Goal: Task Accomplishment & Management: Complete application form

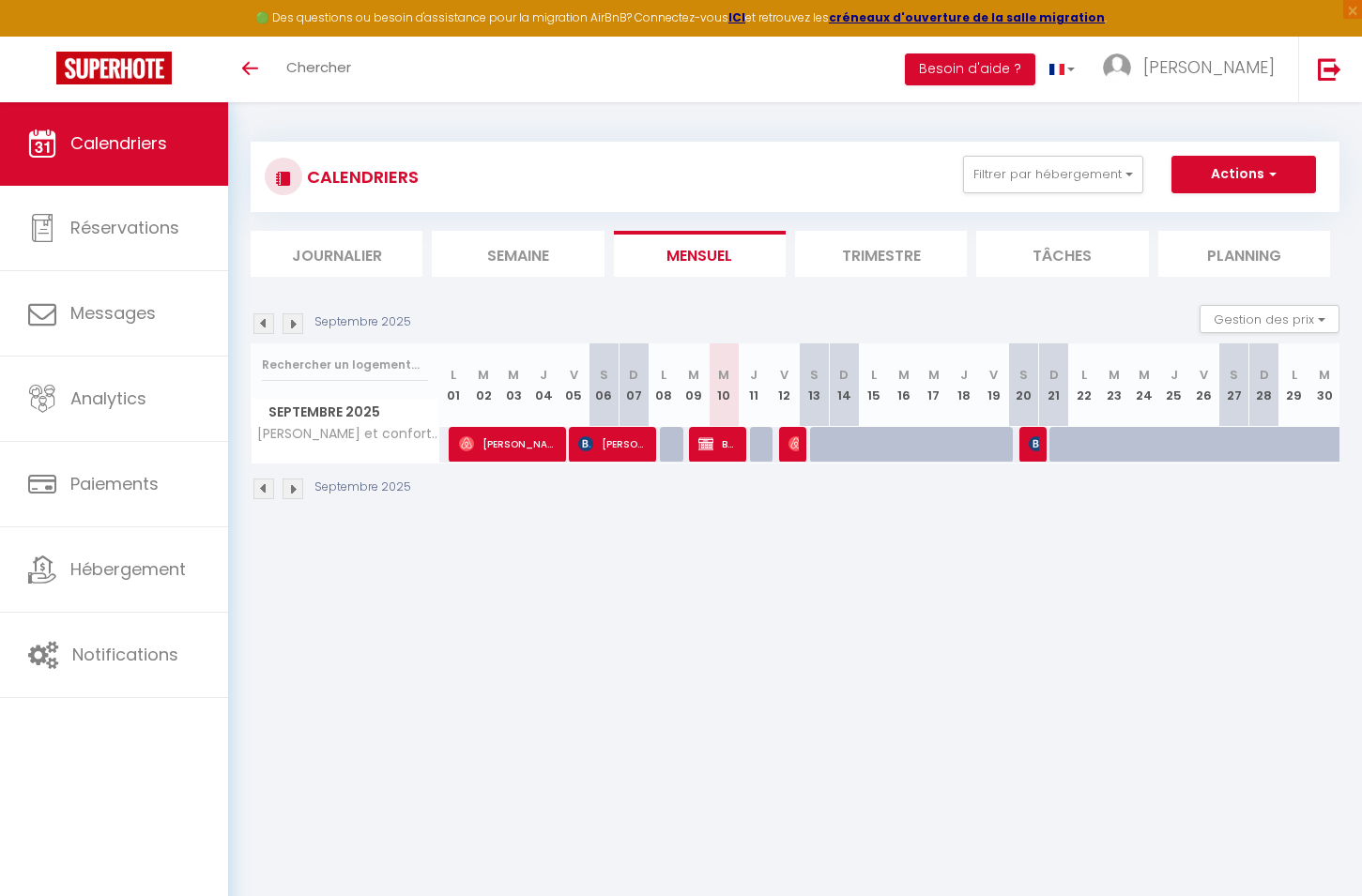
click at [793, 446] on img at bounding box center [796, 444] width 15 height 15
select select "OK"
select select "0"
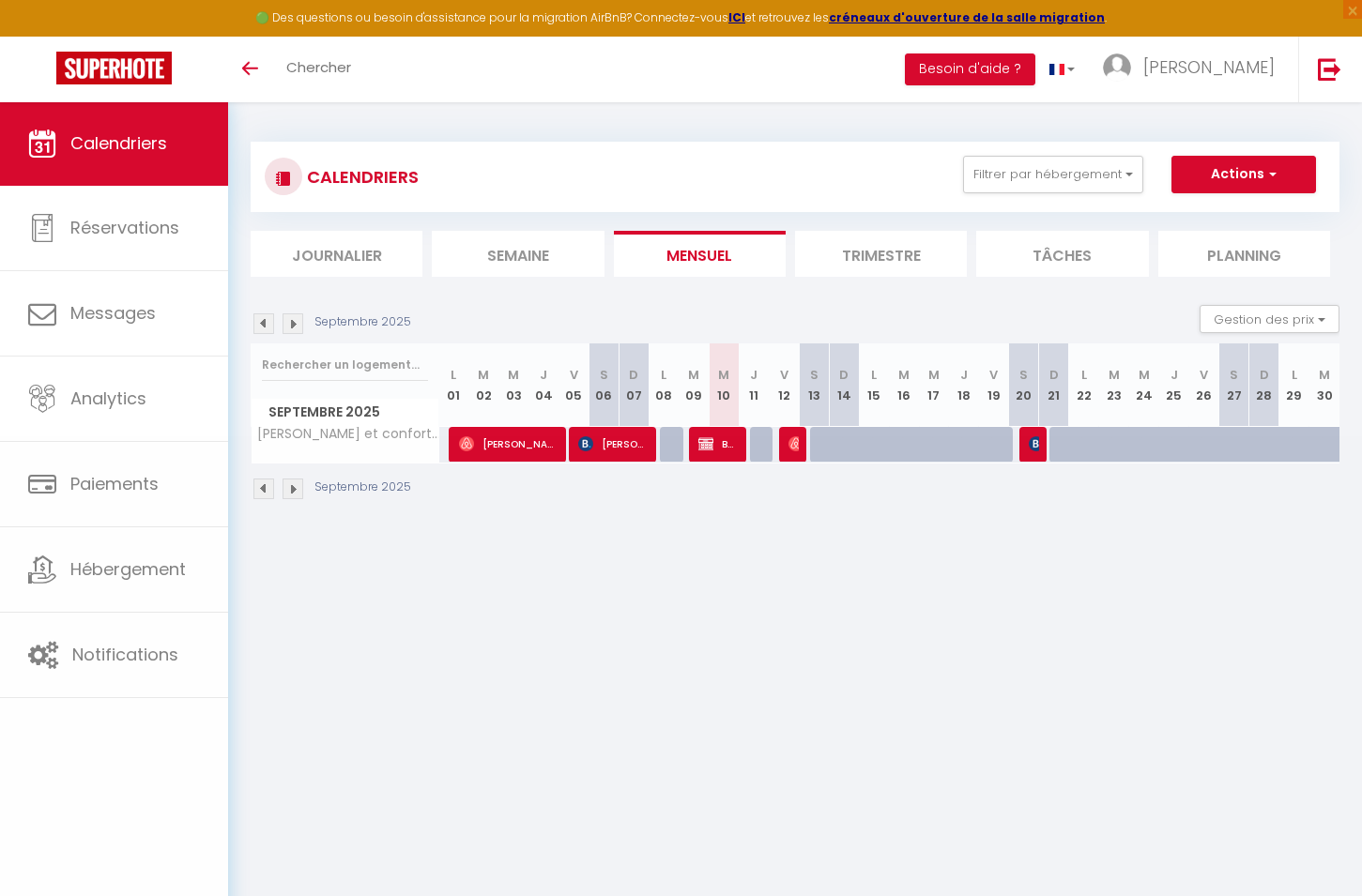
select select "1"
select select
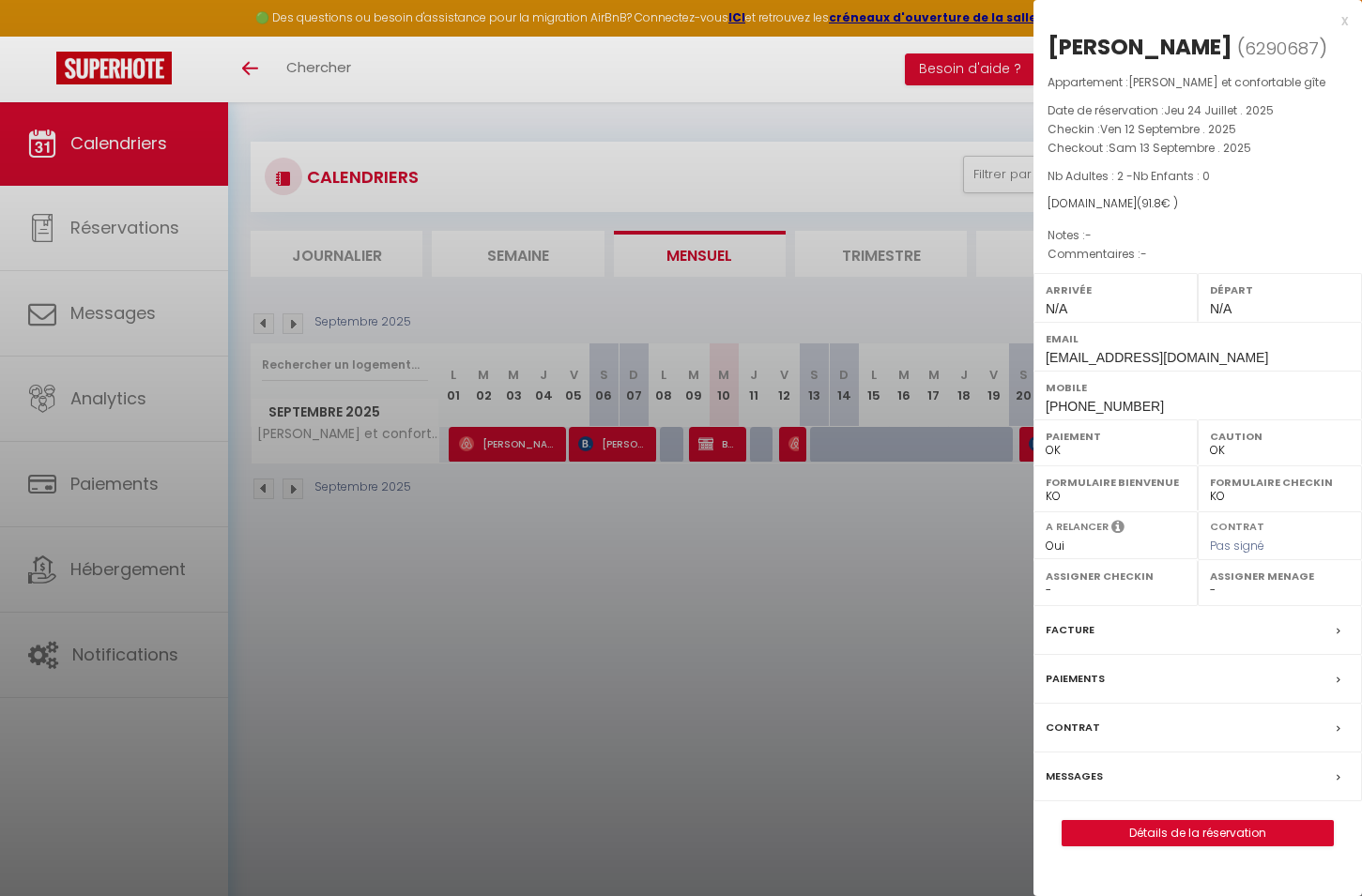
click at [1165, 830] on link "Détails de la réservation" at bounding box center [1198, 834] width 271 height 25
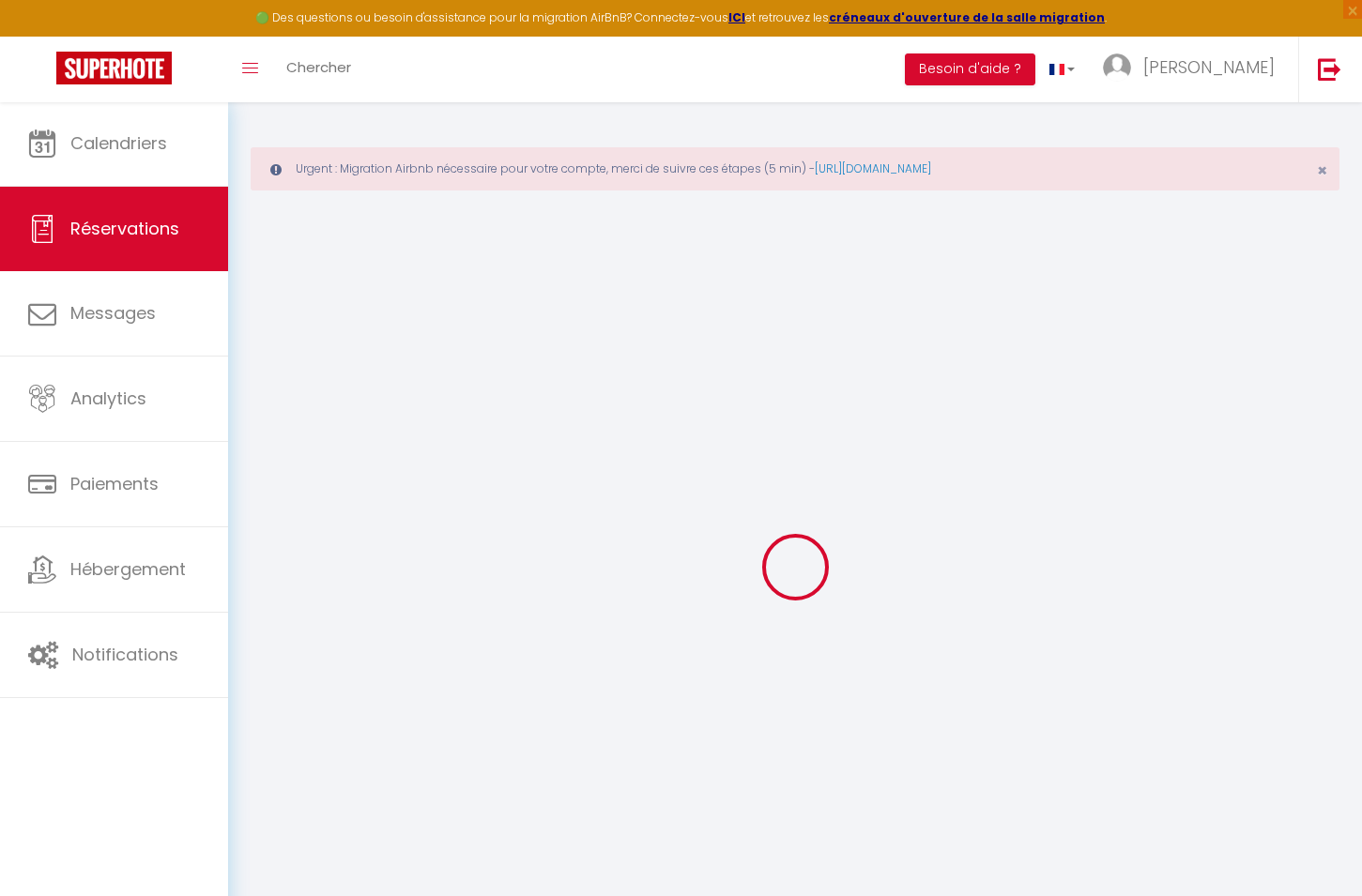
type input "Torben"
type input "Oeser"
type input "[EMAIL_ADDRESS][DOMAIN_NAME]"
type input "[PHONE_NUMBER]"
select select
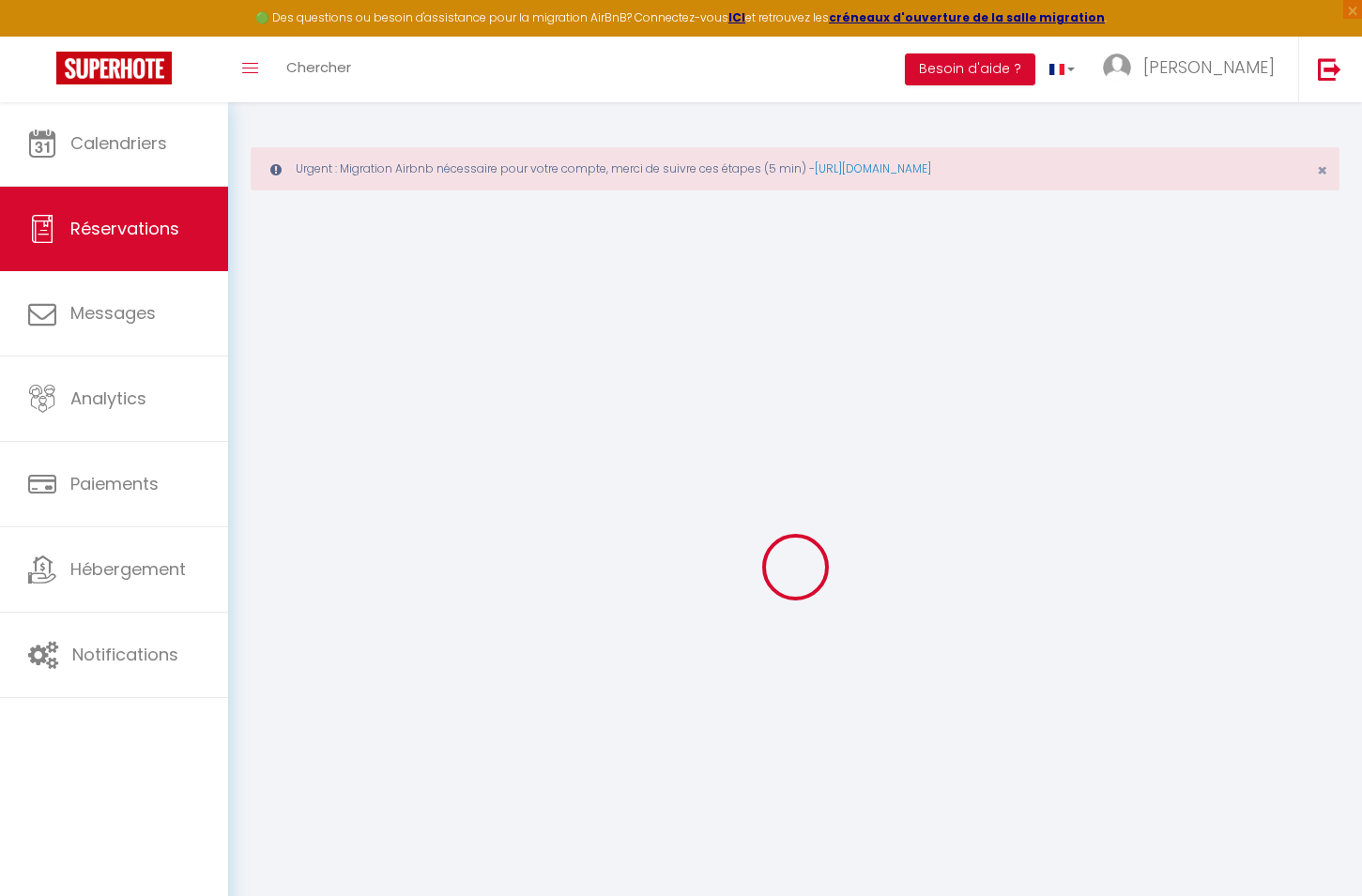
type input "3.17"
select select "68488"
select select "1"
select select
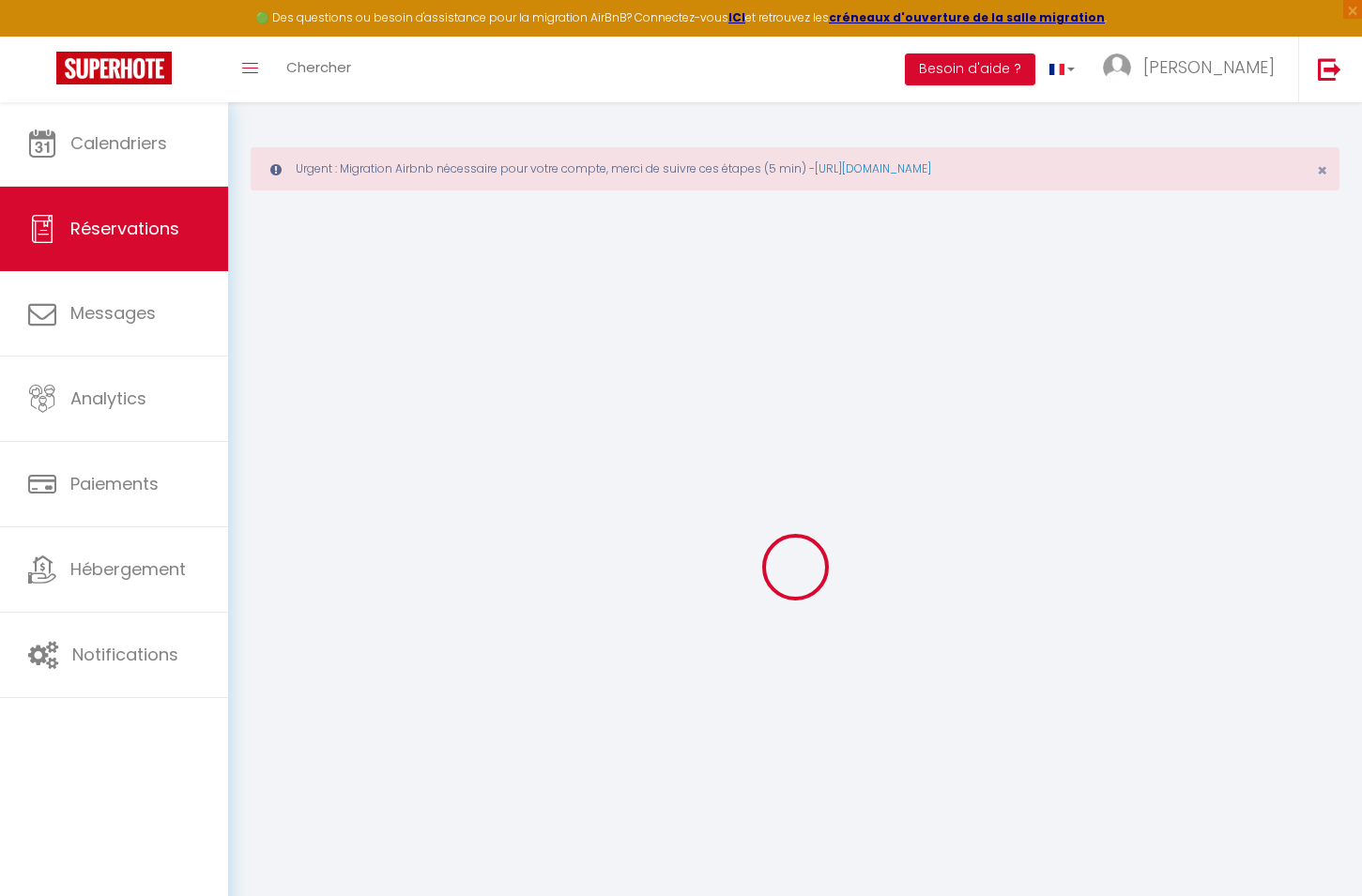
type input "2"
select select "12"
select select
type input "88"
checkbox input "false"
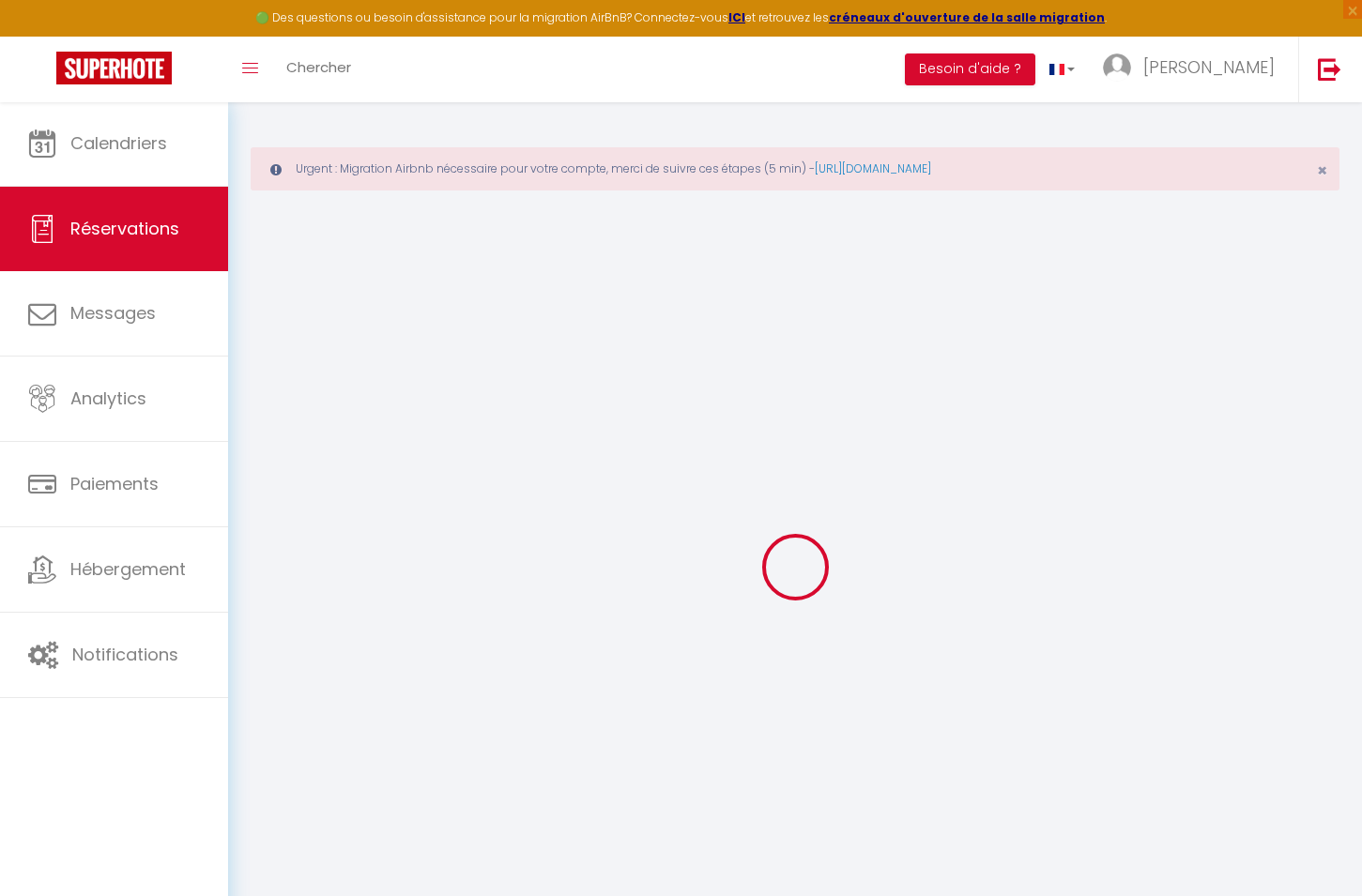
type input "0"
select select "1"
type input "0"
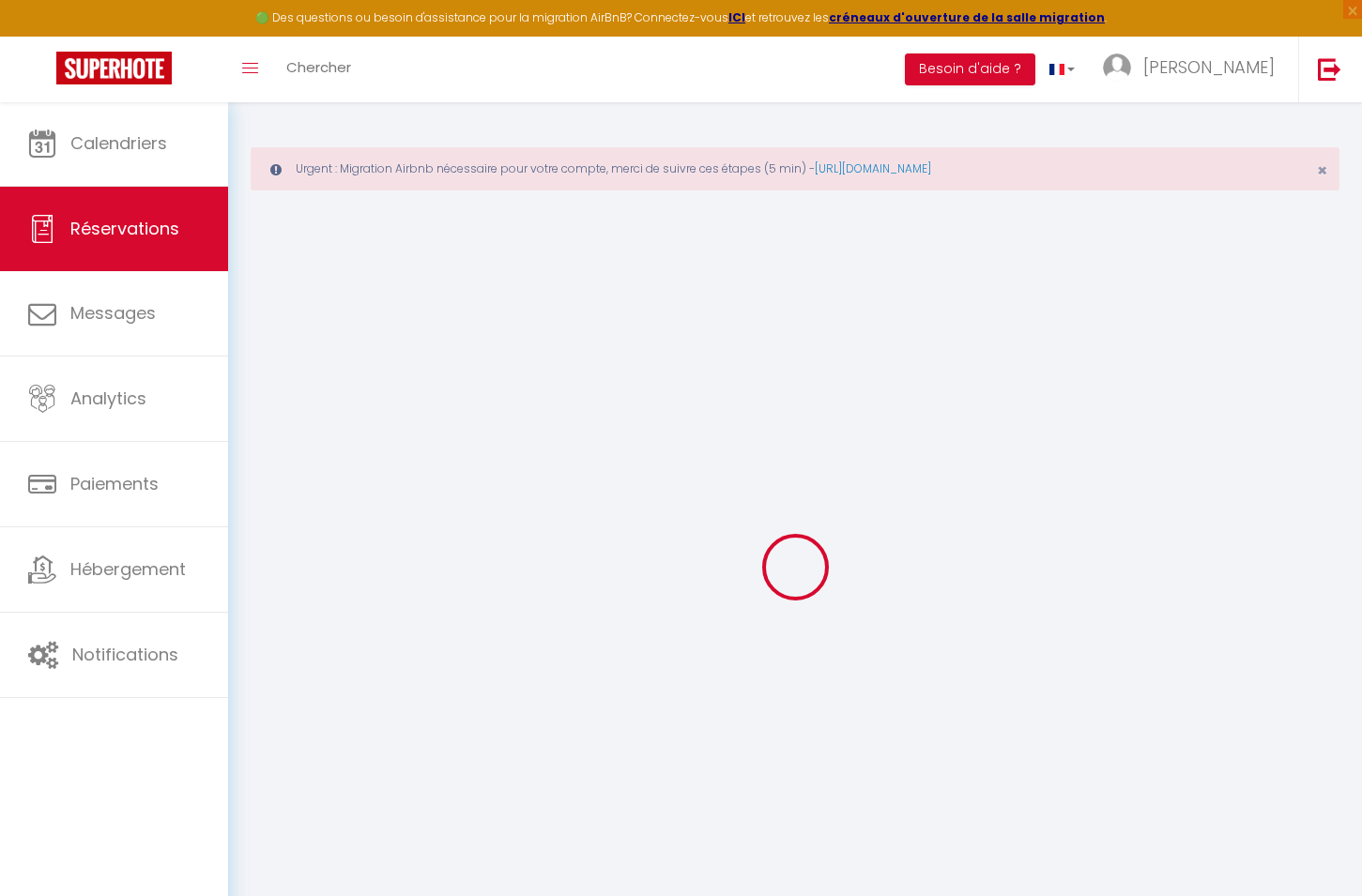
select select
select select "15"
checkbox input "false"
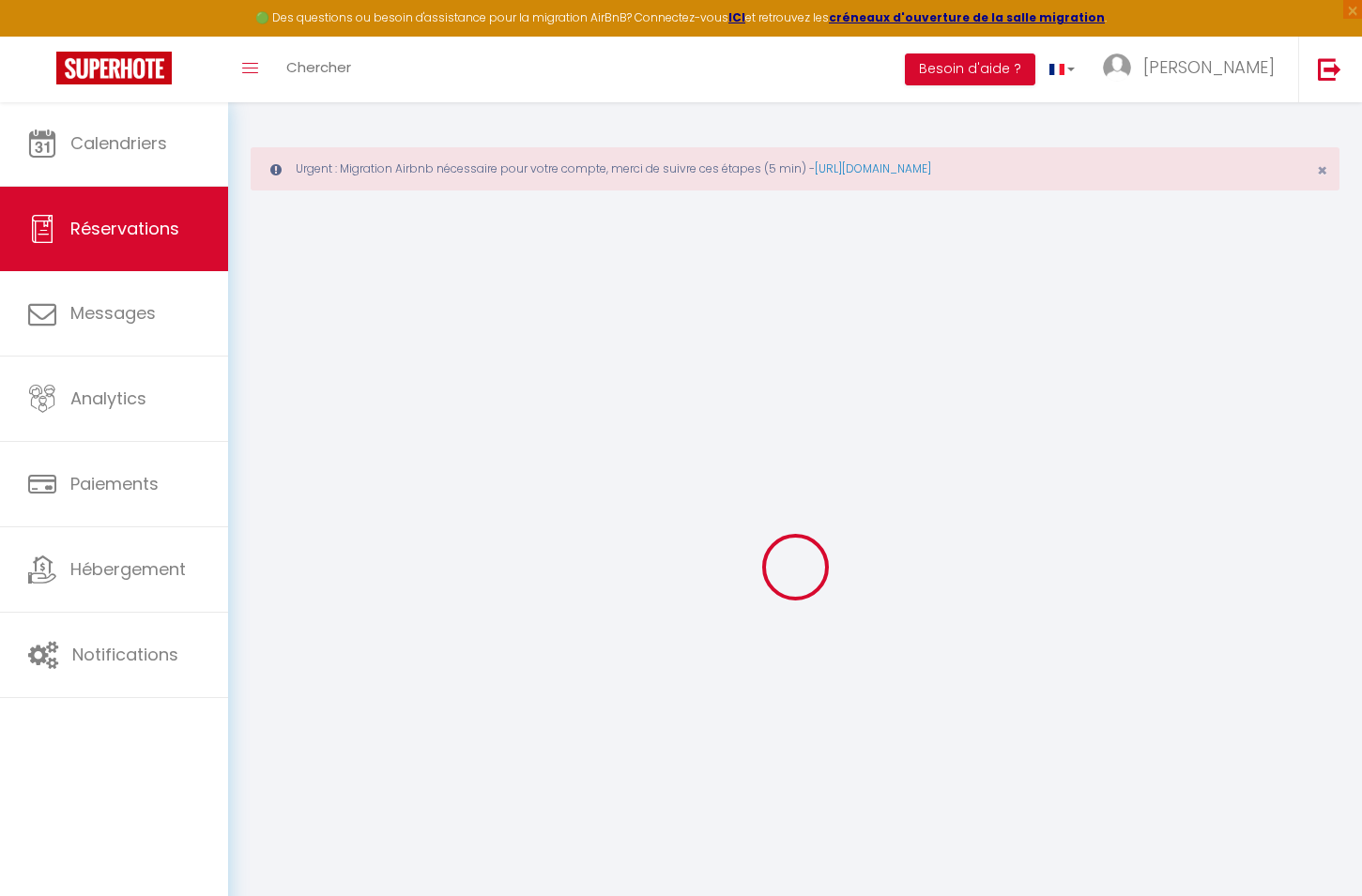
select select
checkbox input "false"
select select
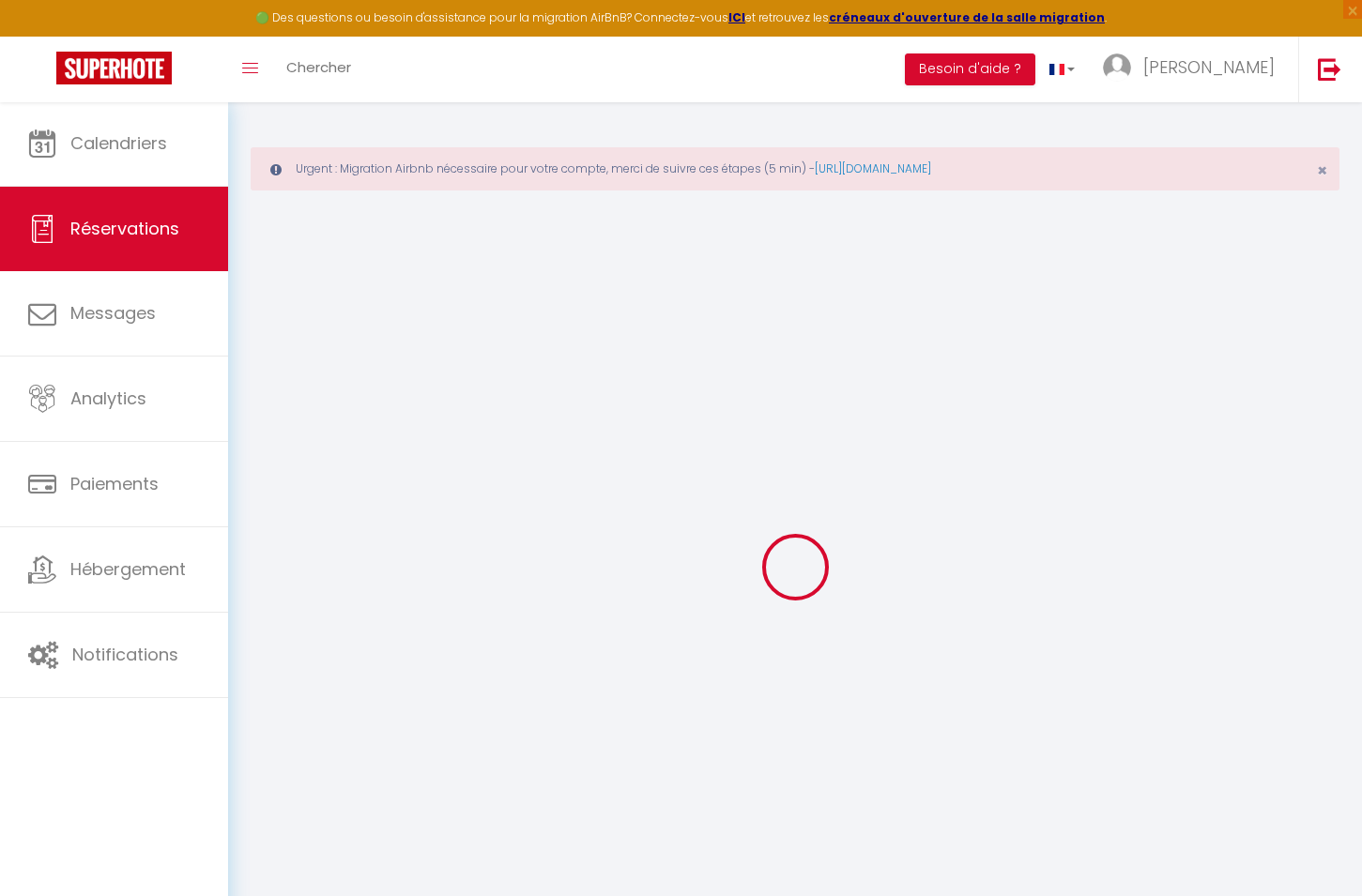
select select
checkbox input "false"
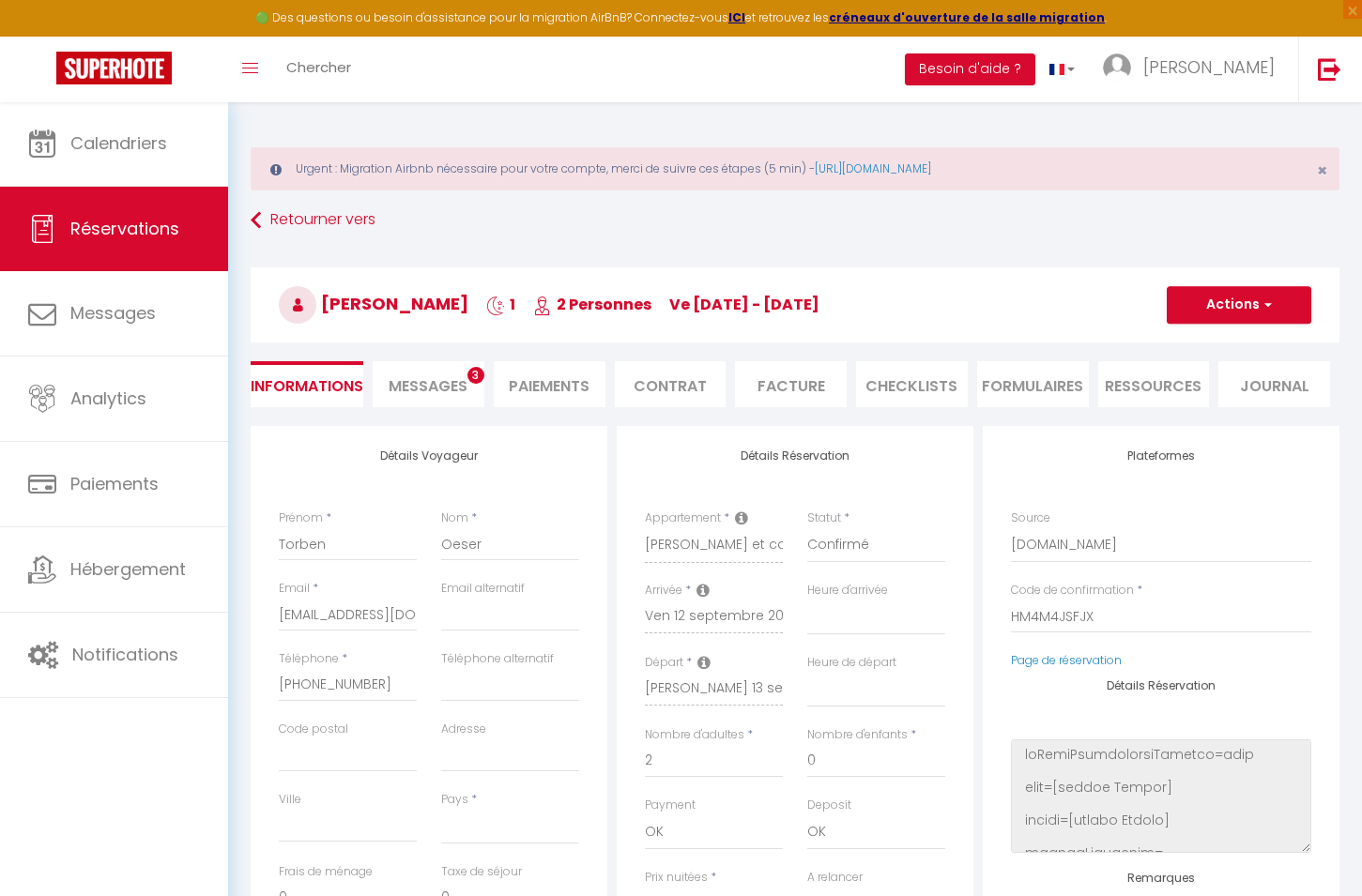
select select
type input "3.8"
select select
checkbox input "false"
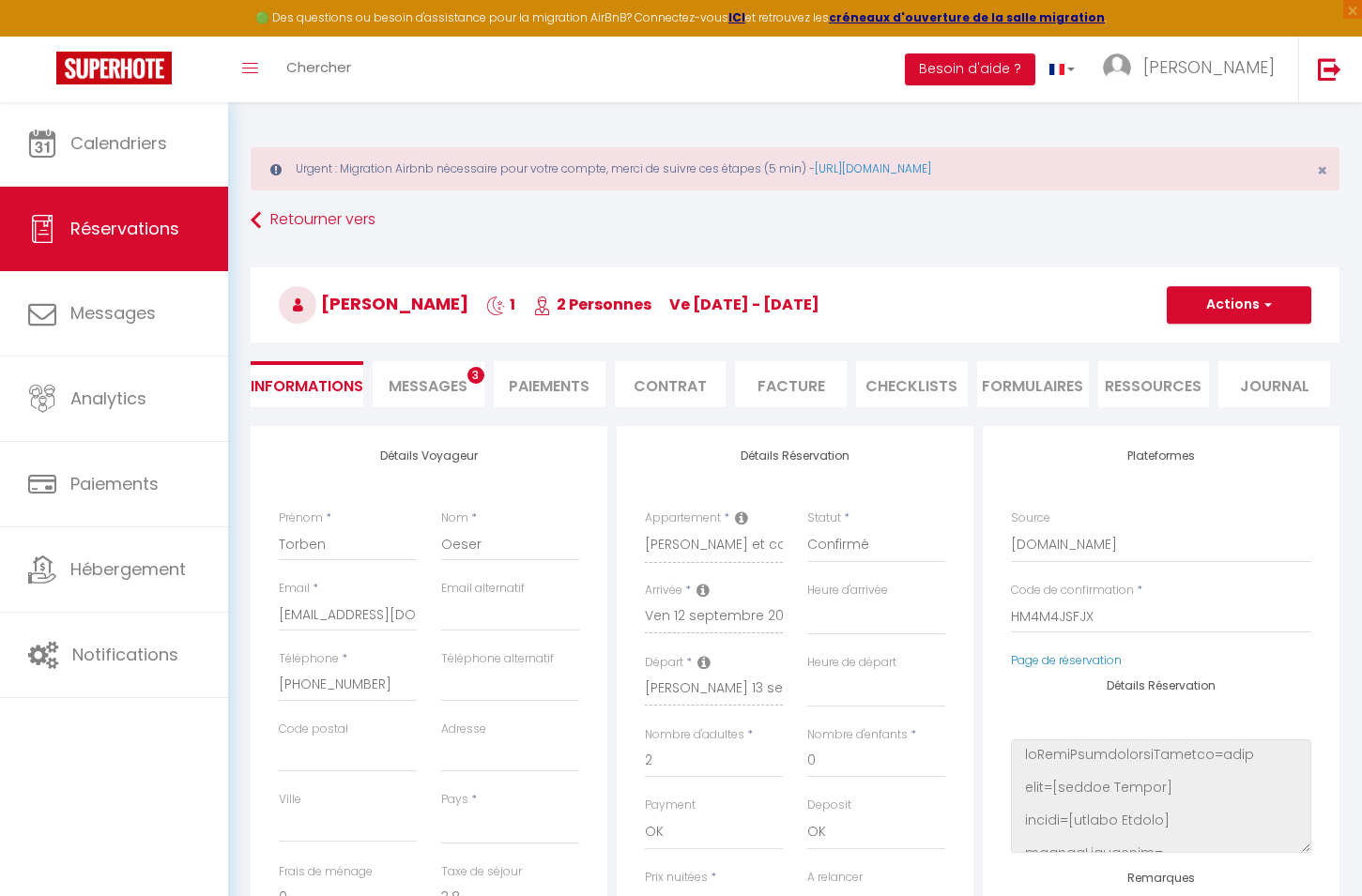
select select
checkbox input "false"
select select
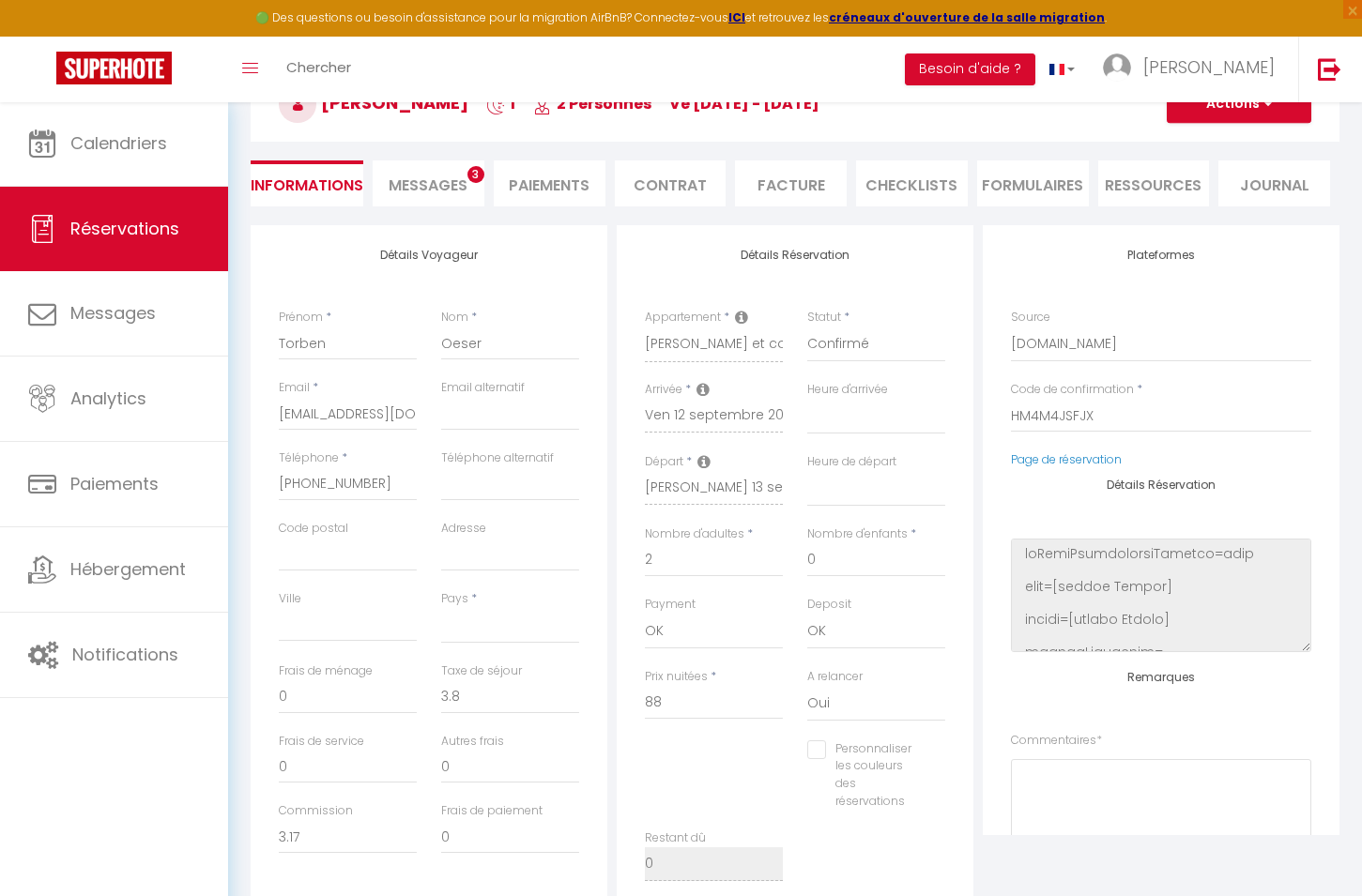
scroll to position [201, 0]
